Goal: Register for event/course

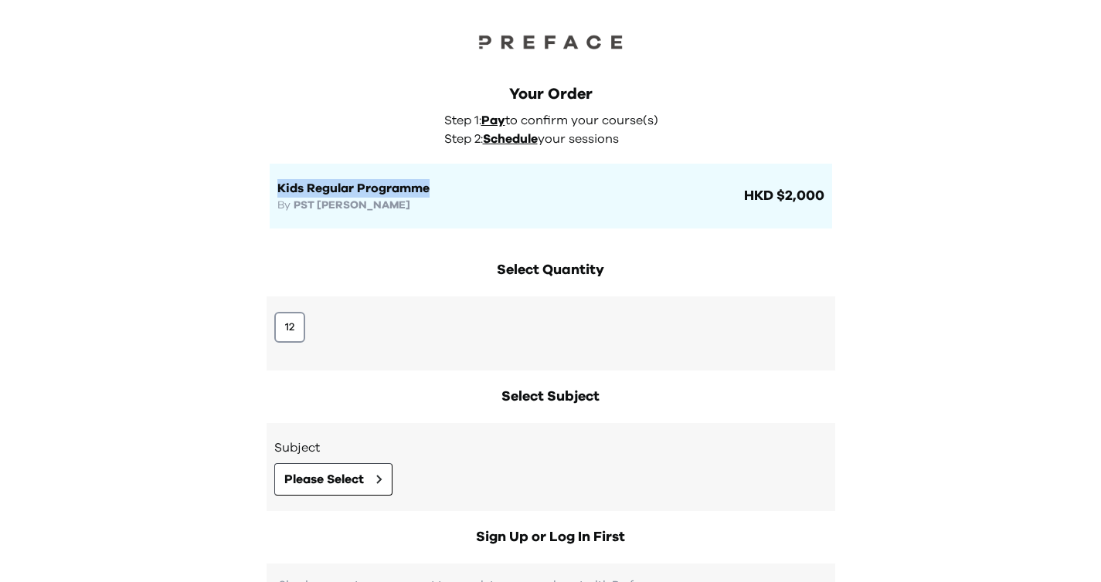
drag, startPoint x: 267, startPoint y: 183, endPoint x: 434, endPoint y: 183, distance: 167.6
click at [435, 183] on div "Your Order Step 1: Pay to confirm your course(s) Step 2: Schedule your sessions…" at bounding box center [550, 141] width 593 height 176
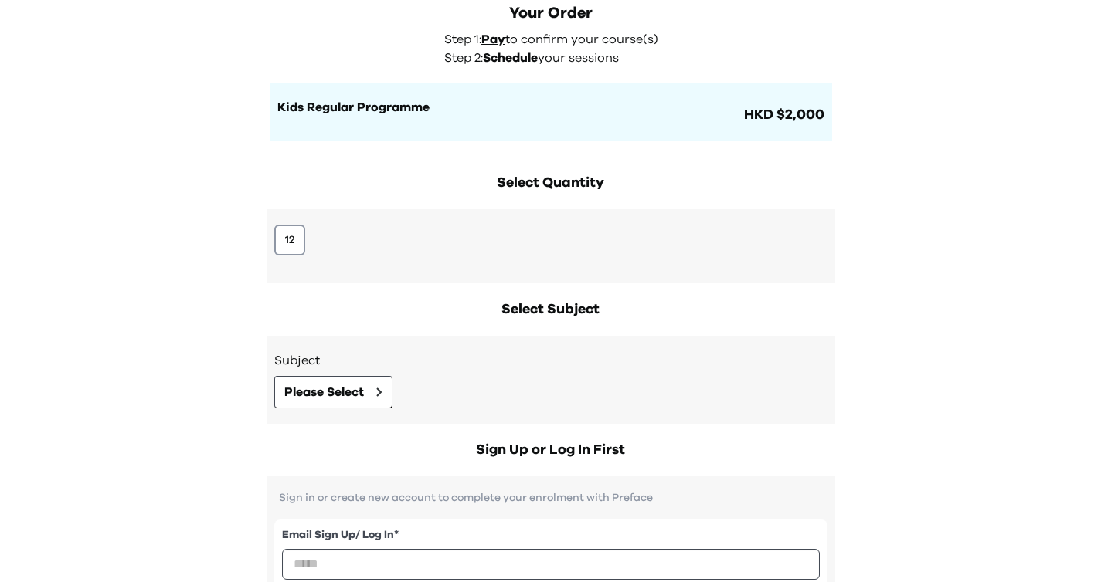
scroll to position [160, 0]
